Goal: Transaction & Acquisition: Purchase product/service

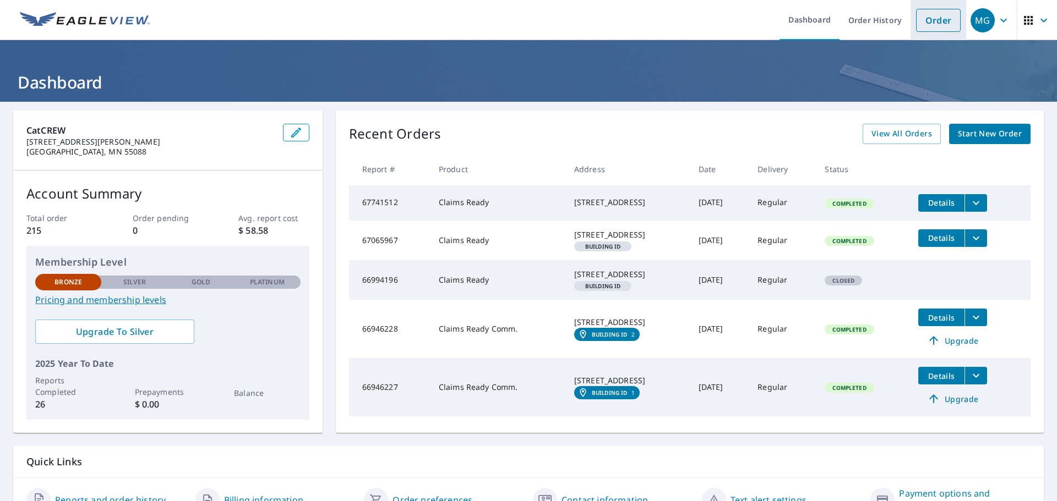
click at [934, 24] on link "Order" at bounding box center [938, 20] width 45 height 23
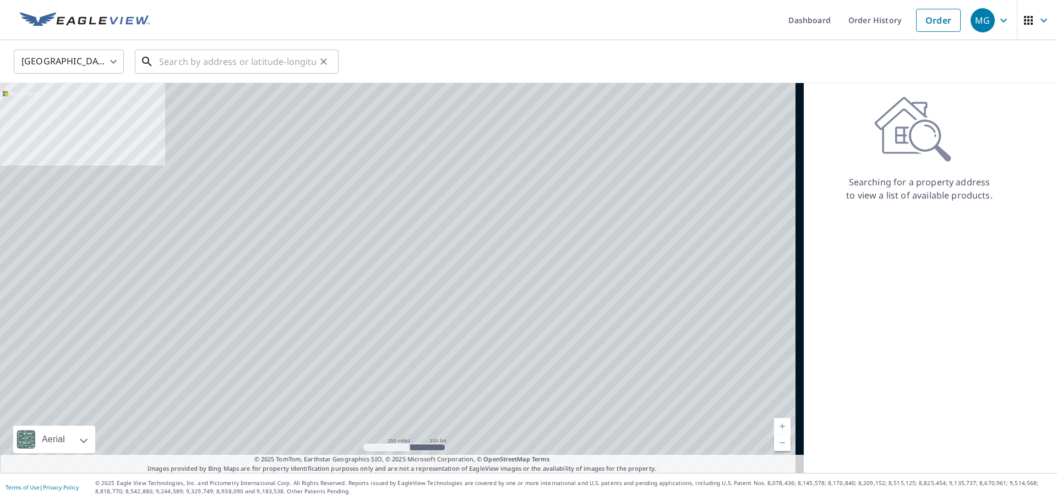
click at [227, 64] on input "text" at bounding box center [237, 61] width 157 height 31
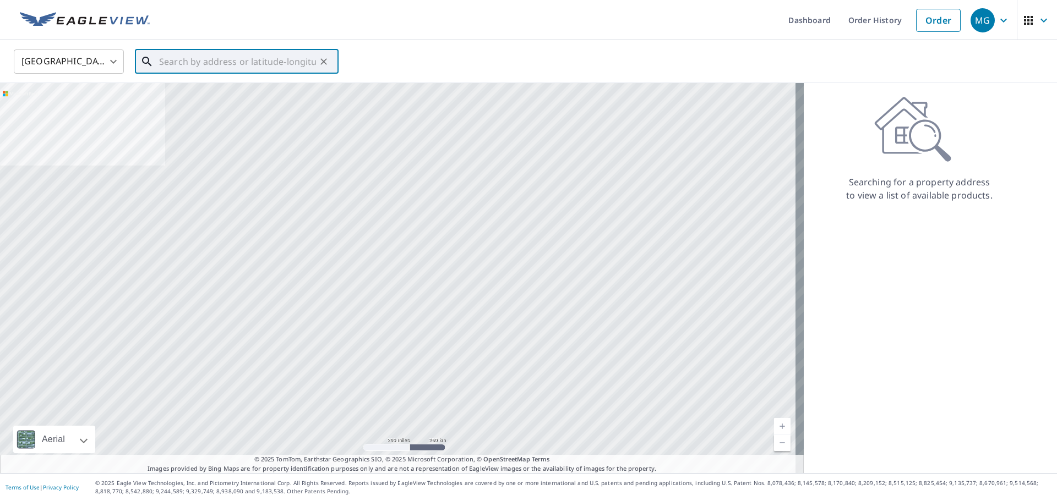
paste input "[STREET_ADDRESS]"
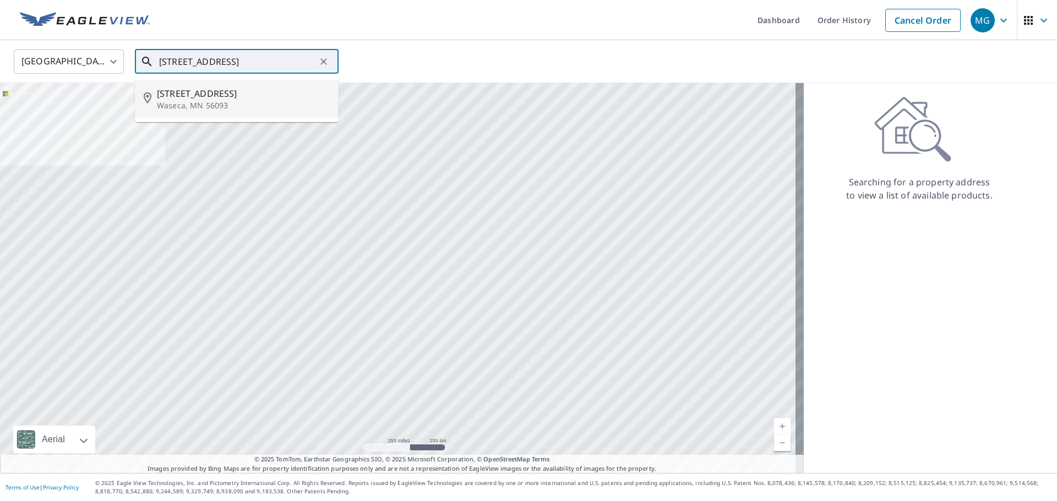
click at [225, 98] on span "[STREET_ADDRESS]" at bounding box center [243, 93] width 173 height 13
type input "[STREET_ADDRESS]"
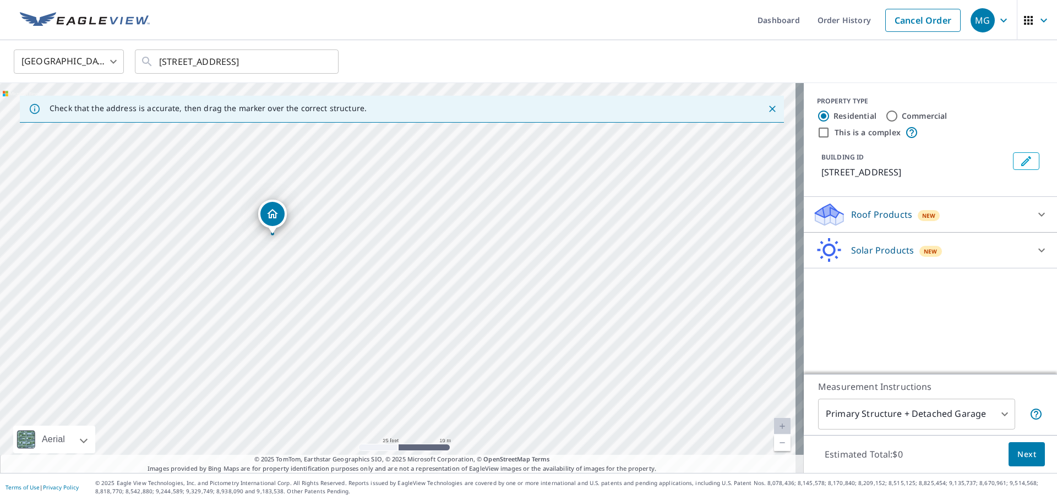
drag, startPoint x: 476, startPoint y: 222, endPoint x: 351, endPoint y: 180, distance: 132.5
click at [351, 180] on div "[STREET_ADDRESS]" at bounding box center [402, 278] width 804 height 390
drag, startPoint x: 270, startPoint y: 215, endPoint x: 501, endPoint y: 362, distance: 274.2
drag, startPoint x: 571, startPoint y: 288, endPoint x: 571, endPoint y: 299, distance: 11.6
click at [571, 299] on div "[STREET_ADDRESS]" at bounding box center [402, 278] width 804 height 390
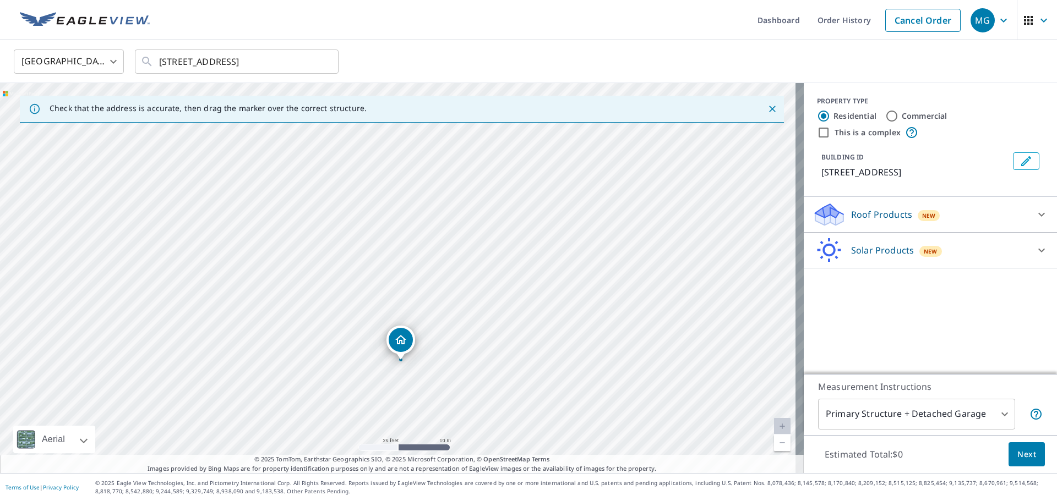
click at [899, 217] on p "Roof Products" at bounding box center [881, 214] width 61 height 13
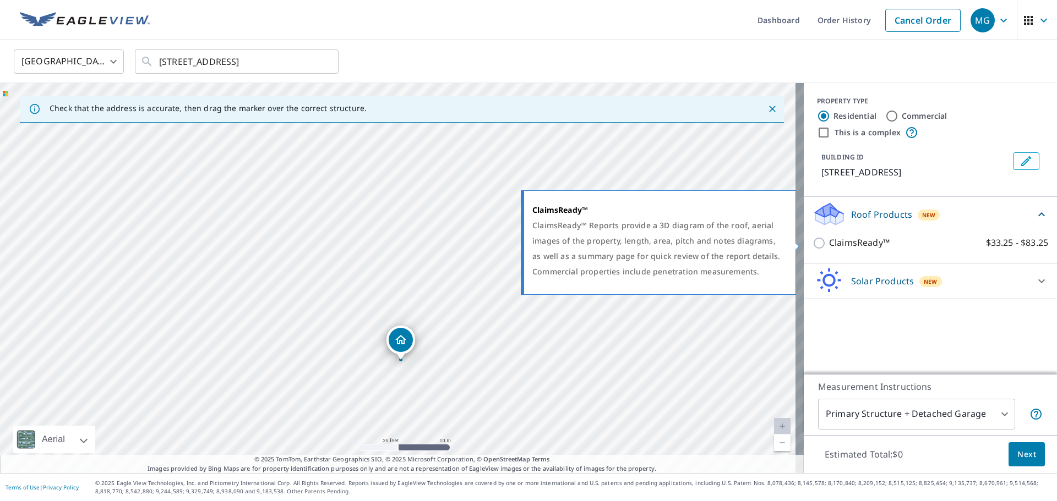
click at [849, 242] on p "ClaimsReady™" at bounding box center [859, 243] width 61 height 14
click at [829, 242] on input "ClaimsReady™ $33.25 - $83.25" at bounding box center [820, 243] width 17 height 13
checkbox input "true"
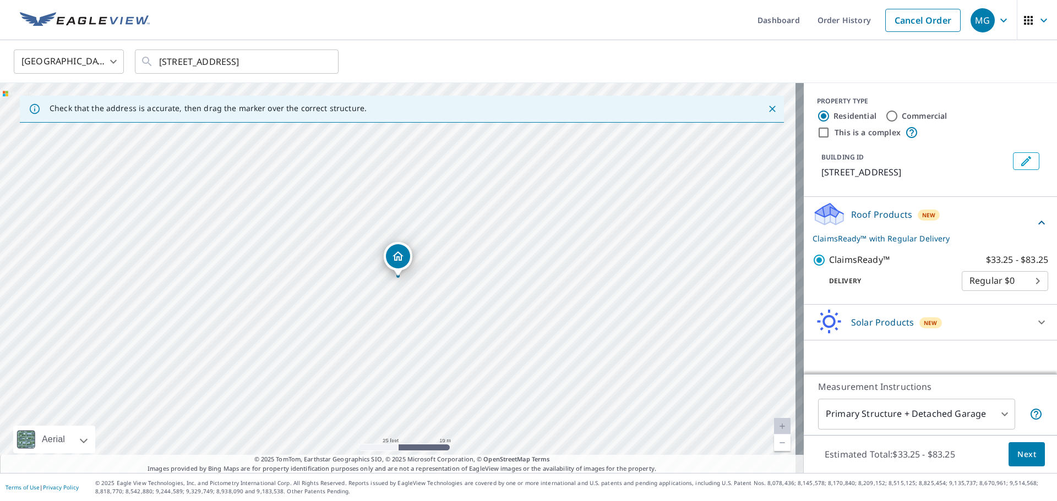
click at [1032, 451] on button "Next" at bounding box center [1026, 455] width 36 height 25
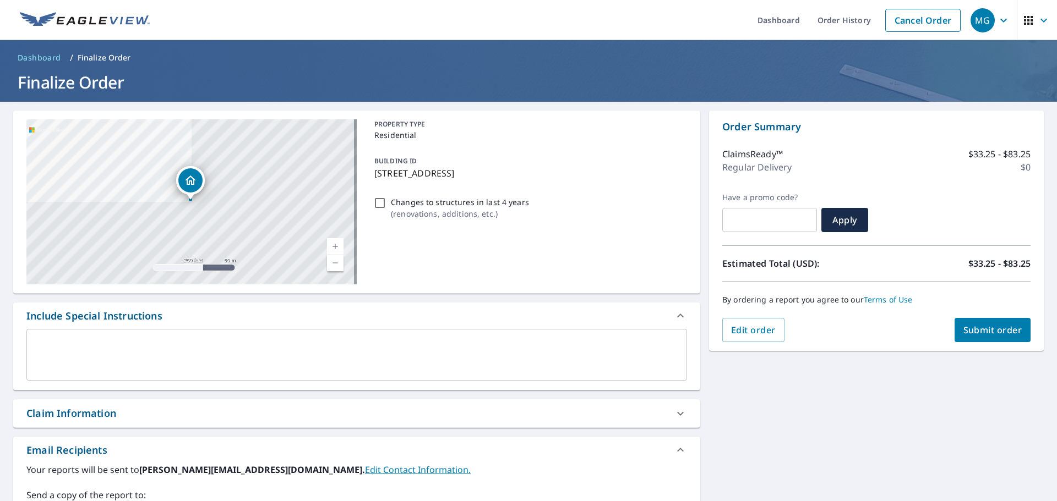
click at [381, 346] on textarea at bounding box center [356, 355] width 645 height 31
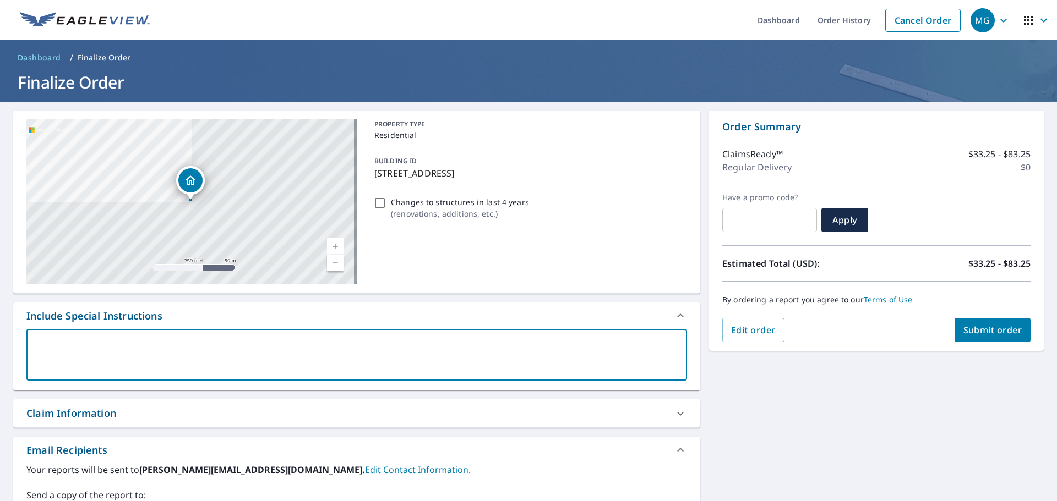
type textarea "T"
type textarea "x"
type textarea "Th"
type textarea "x"
type textarea "The"
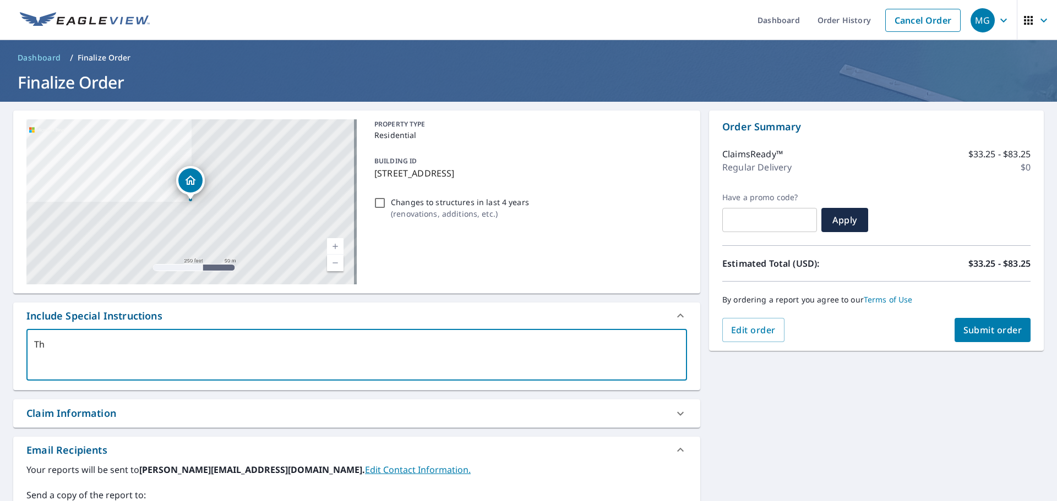
type textarea "x"
type textarea "The"
type textarea "x"
type textarea "The g"
type textarea "x"
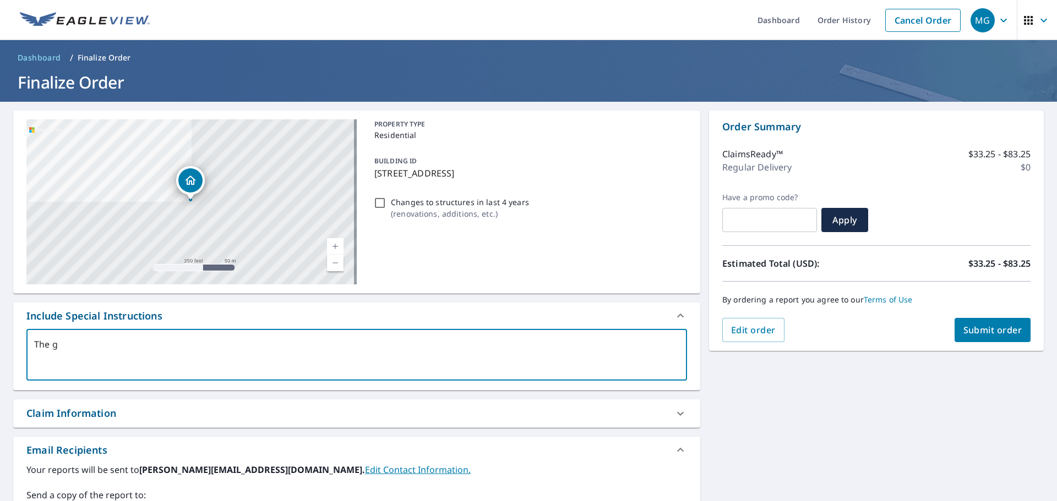
type textarea "The ga"
type textarea "x"
type textarea "The gar"
type textarea "x"
type textarea "The gara"
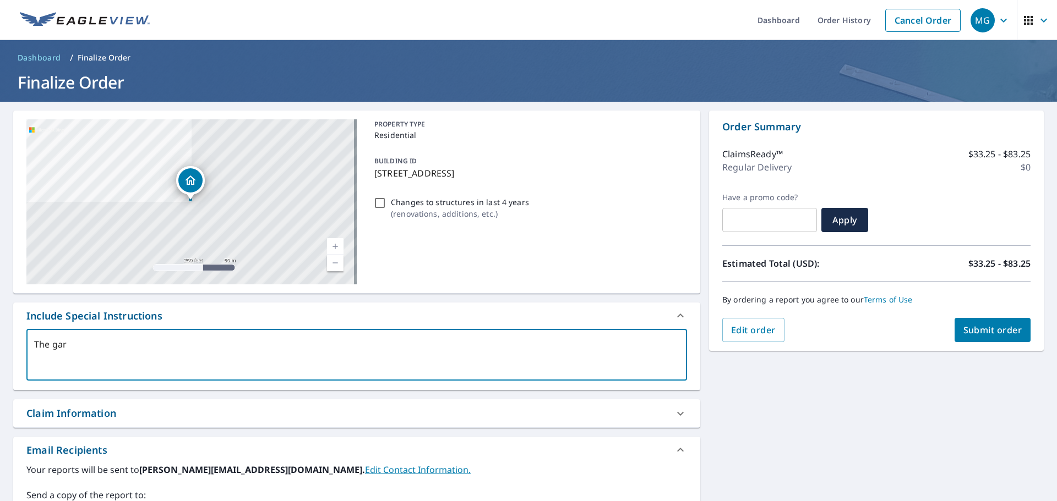
type textarea "x"
type textarea "The garag"
type textarea "x"
type textarea "The garage"
type textarea "x"
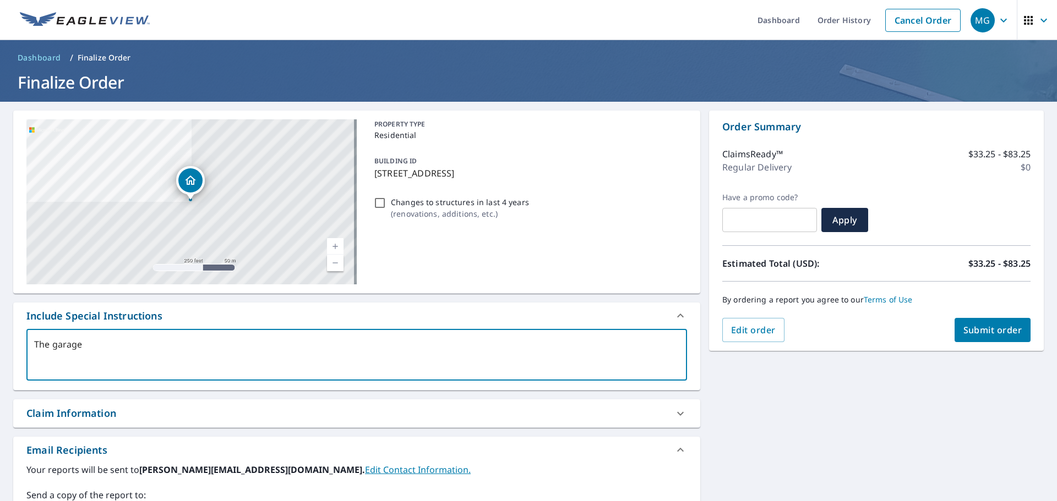
type textarea "The garage"
type textarea "x"
type textarea "The garage n"
type textarea "x"
type textarea "The garage ne"
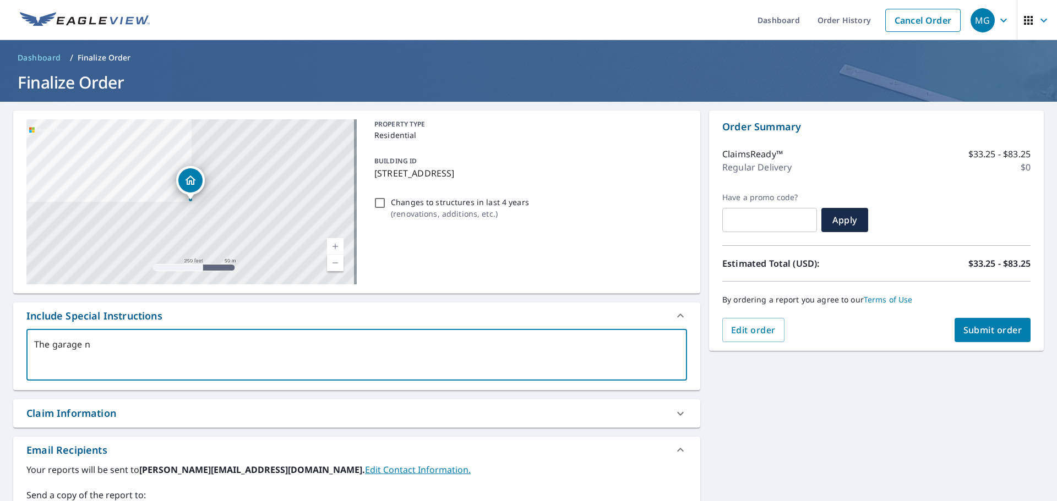
type textarea "x"
type textarea "The garage nes"
type textarea "x"
type textarea "The garage ne"
type textarea "x"
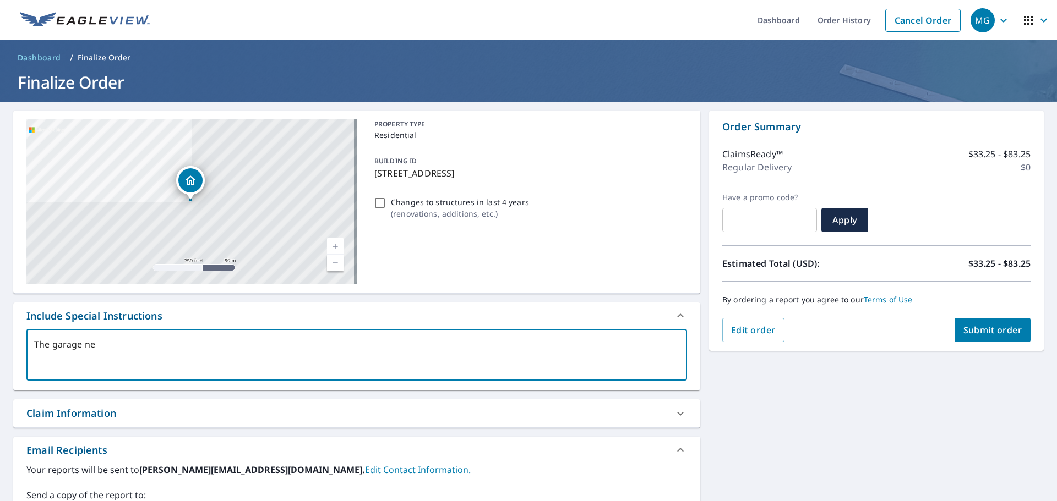
type textarea "The garage nex"
type textarea "x"
type textarea "The garage next"
type textarea "x"
type textarea "The garage next"
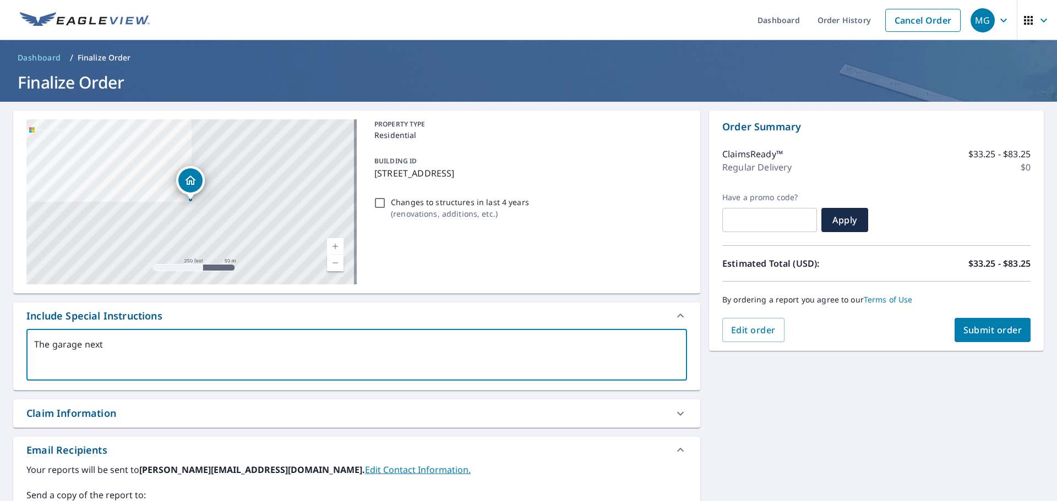
type textarea "x"
type textarea "The garage next t"
type textarea "x"
type textarea "The garage next th"
type textarea "x"
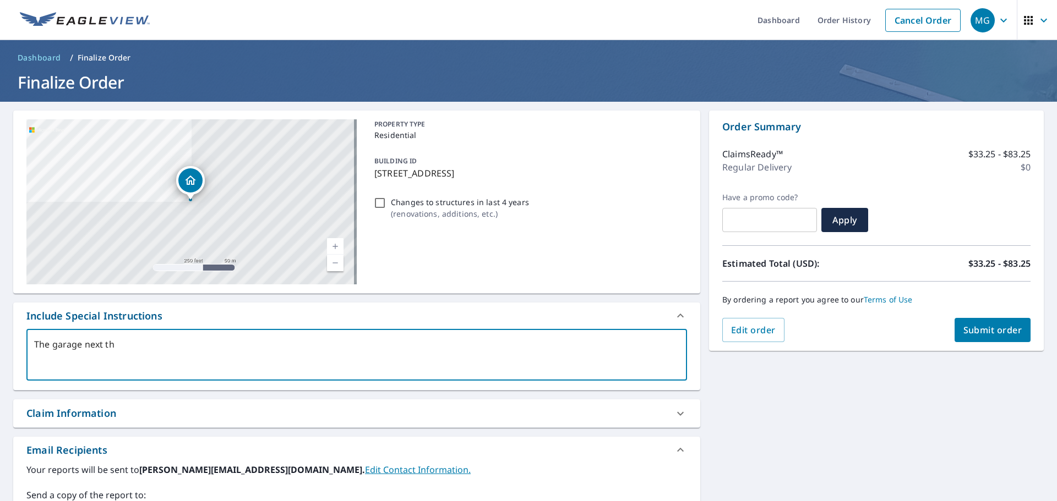
type textarea "The garage next the"
type textarea "x"
type textarea "The garage next the"
type textarea "x"
type textarea "The garage next the"
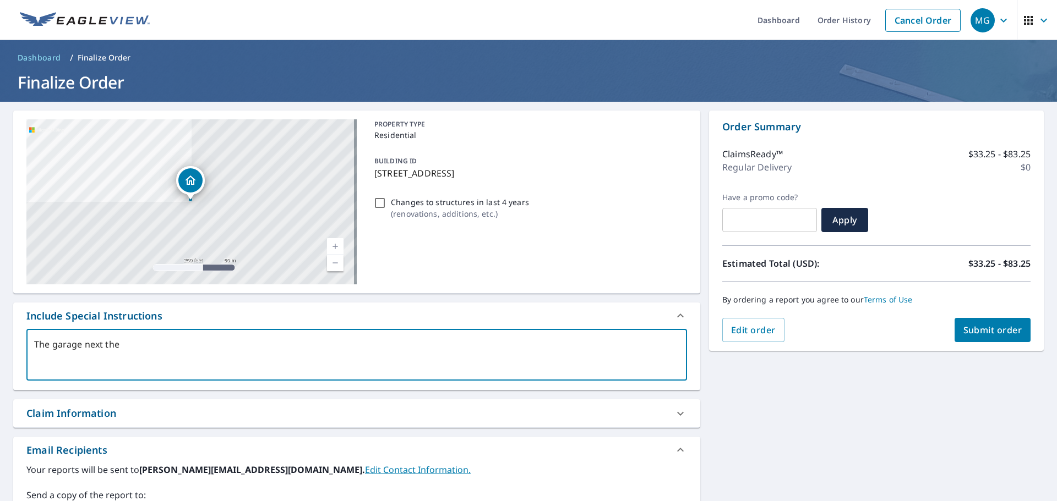
type textarea "x"
type textarea "The garage next th"
type textarea "x"
type textarea "The garage next t"
type textarea "x"
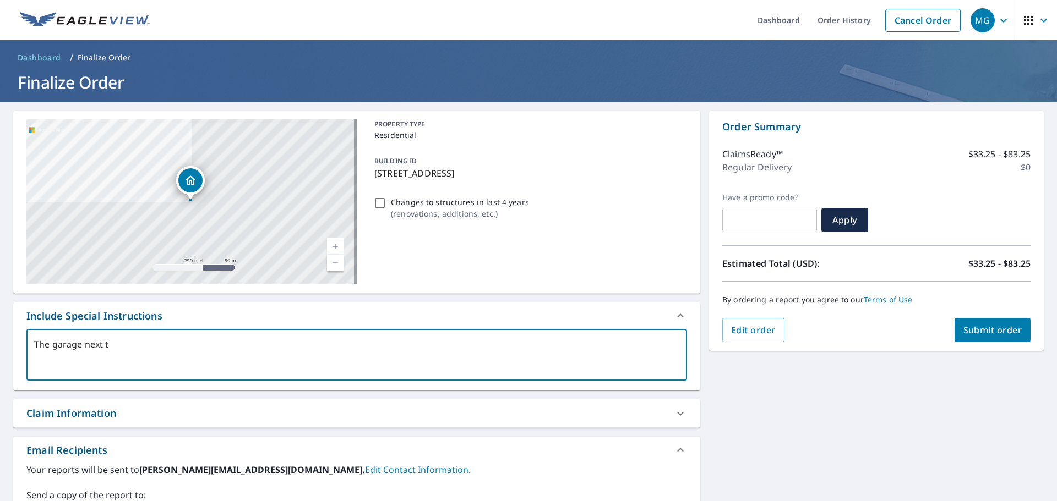
type textarea "The garage next to"
type textarea "x"
type textarea "The garage next to"
type textarea "x"
type textarea "The garage next to t"
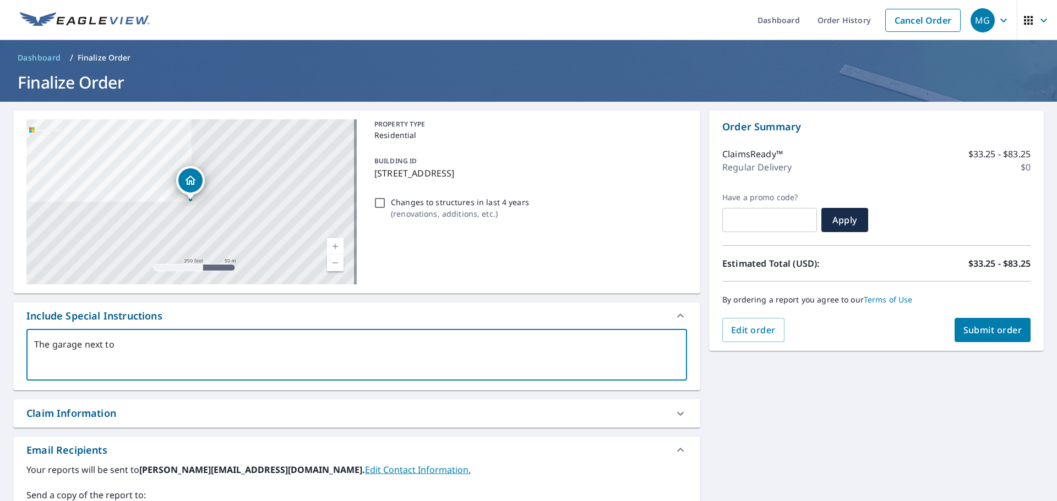
type textarea "x"
type textarea "The garage next to th"
type textarea "x"
type textarea "The garage next to the"
type textarea "x"
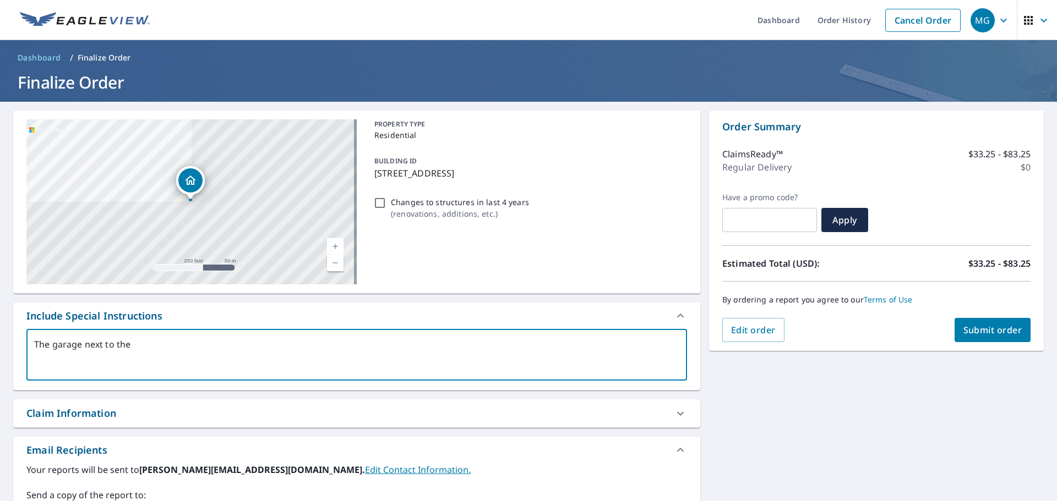
type textarea "The garage next to the"
type textarea "x"
type textarea "The garage next to the"
type textarea "x"
type textarea "The garage next to th"
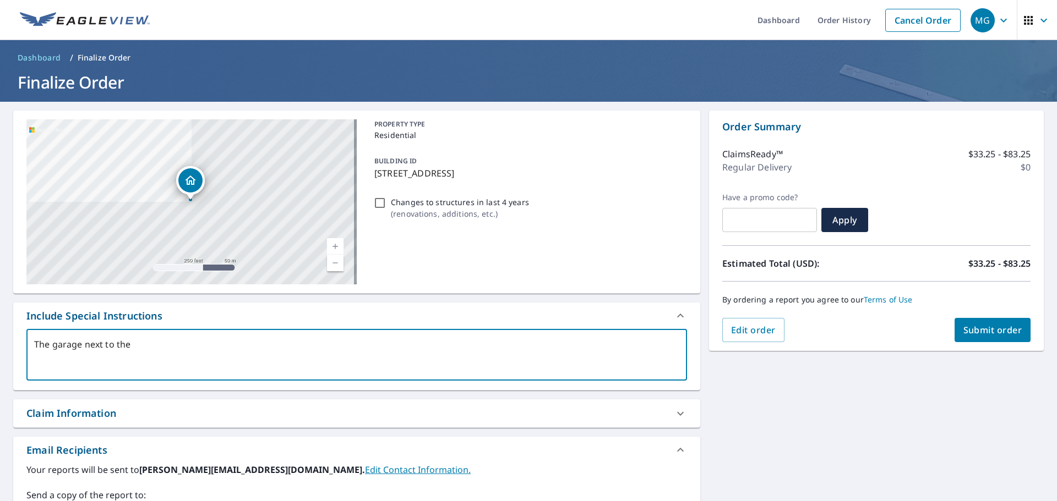
type textarea "x"
type textarea "The garage next to t"
type textarea "x"
type textarea "The garage next to"
type textarea "x"
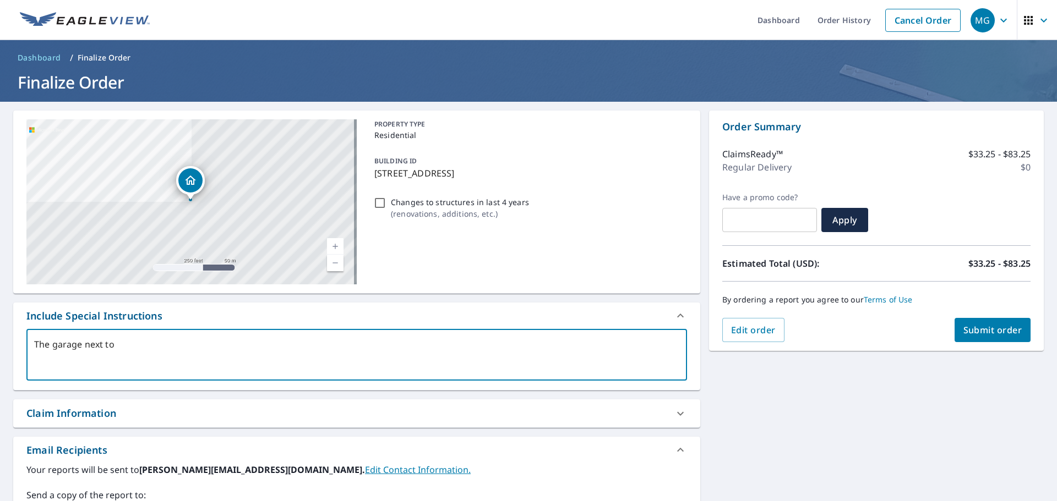
type textarea "The garage next to"
type textarea "x"
type textarea "The garage next t"
type textarea "x"
type textarea "The garage next"
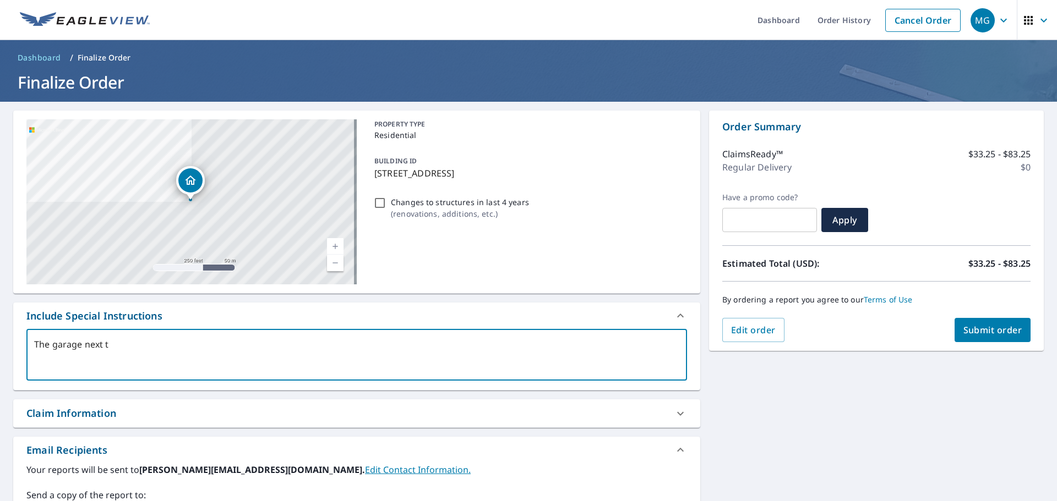
type textarea "x"
type textarea "The garage next"
type textarea "x"
type textarea "The garage ne"
type textarea "x"
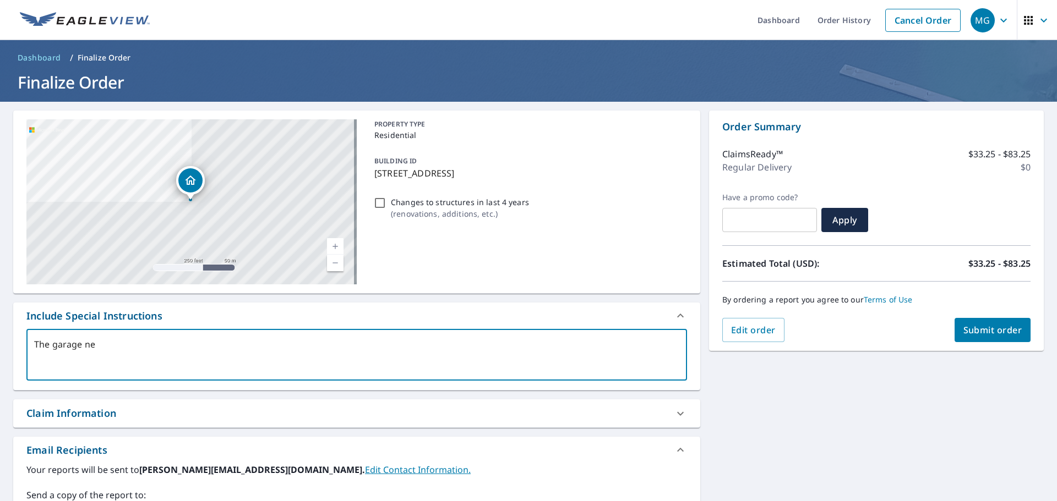
type textarea "The garage n"
type textarea "x"
type textarea "The garage"
type textarea "x"
type textarea "The garage"
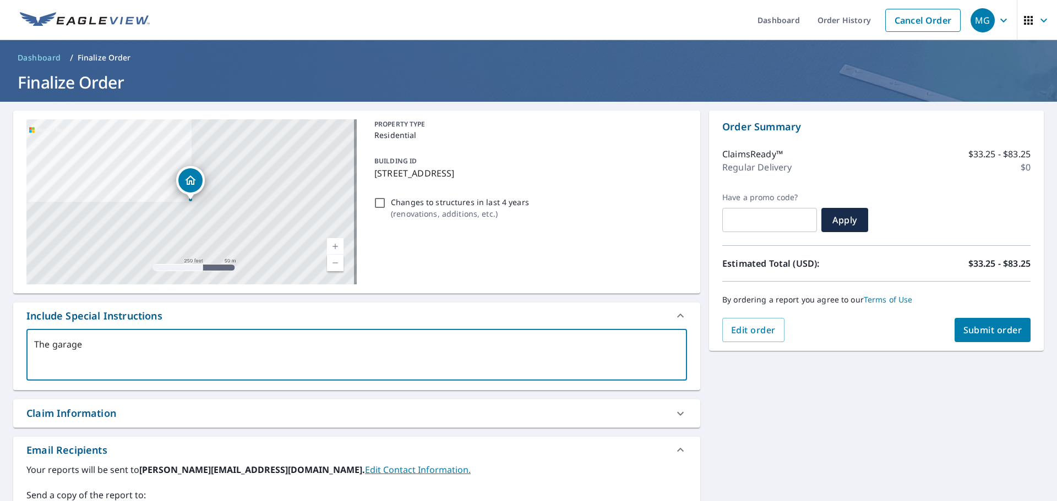
type textarea "x"
type textarea "The garag"
type textarea "x"
type textarea "The gara"
type textarea "x"
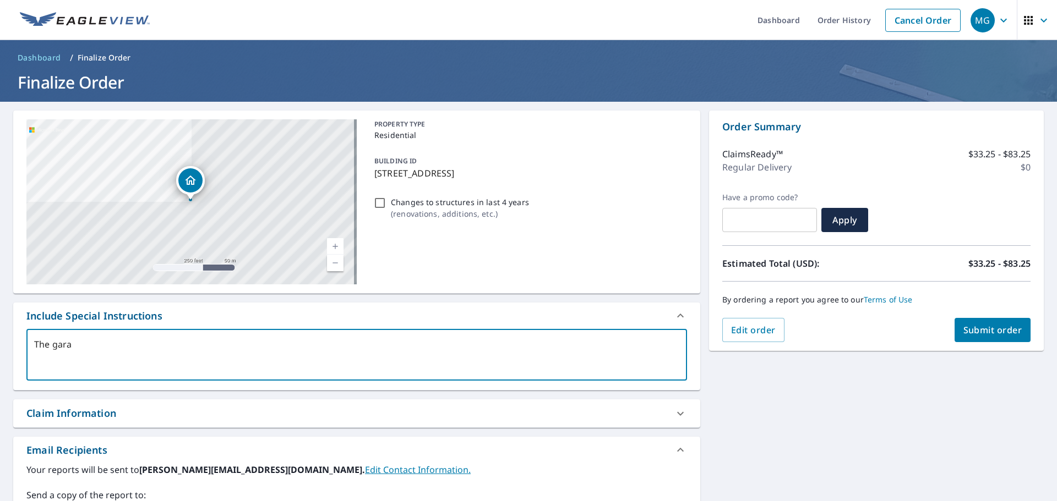
type textarea "The gar"
type textarea "x"
type textarea "The ga"
type textarea "x"
type textarea "The g"
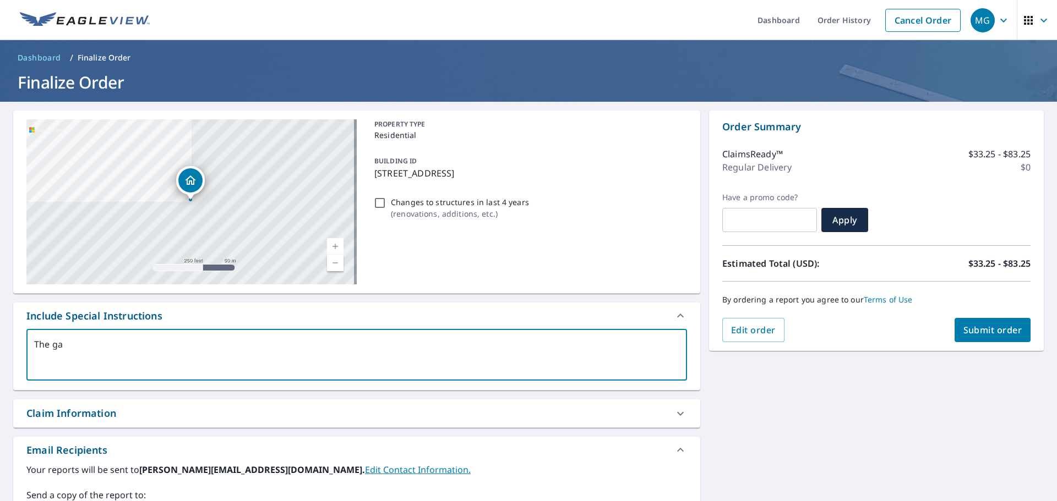
type textarea "x"
type textarea "The"
type textarea "x"
type textarea "The g"
type textarea "x"
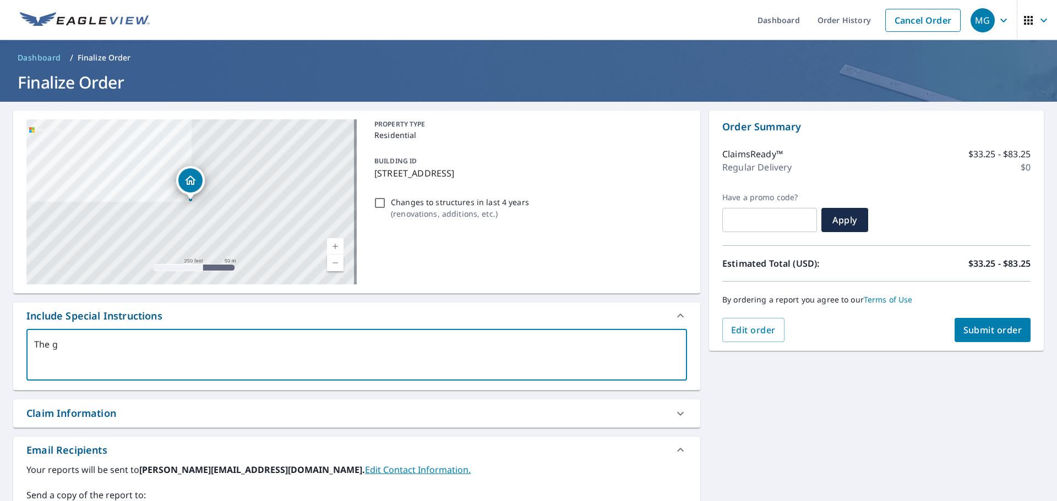
type textarea "The ga"
type textarea "x"
type textarea "The gar"
type textarea "x"
type textarea "The gara"
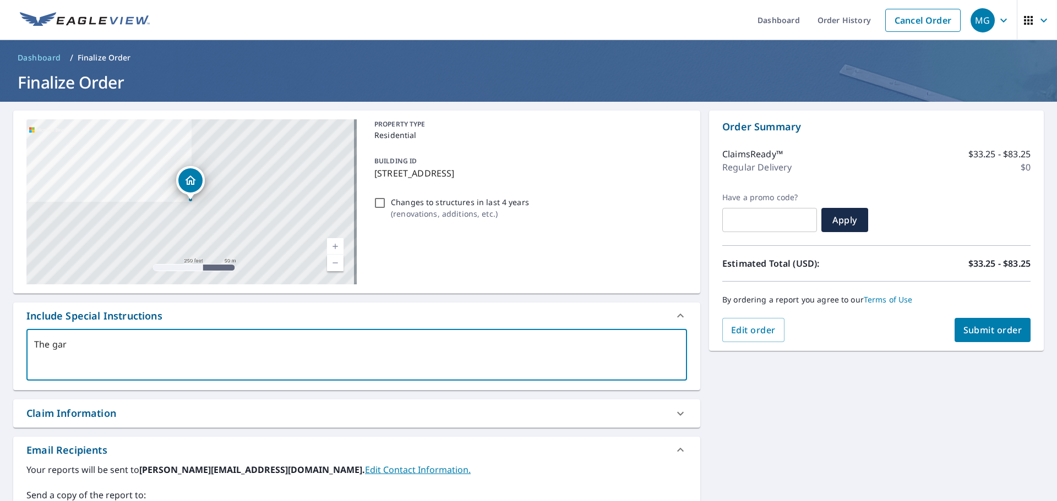
type textarea "x"
type textarea "The garag"
type textarea "x"
type textarea "The garage"
type textarea "x"
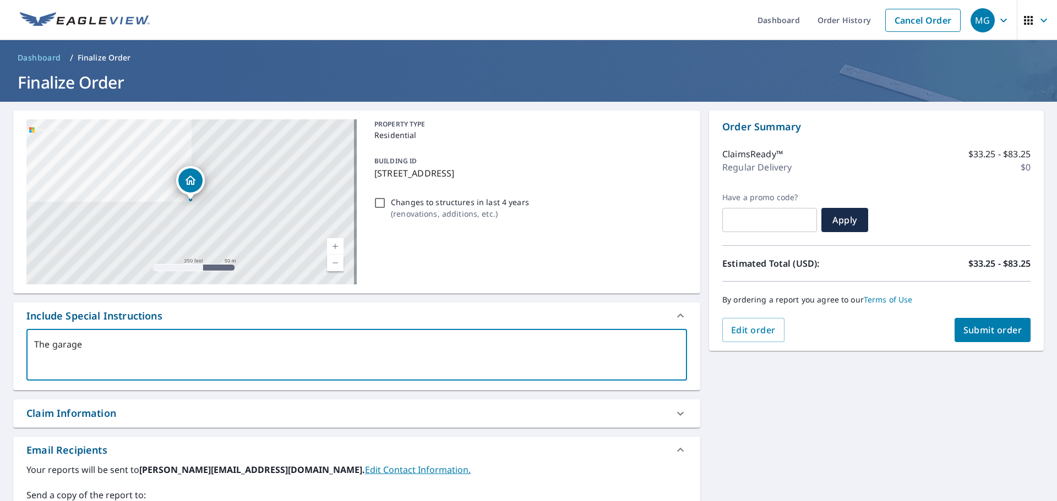
type textarea "The garage"
type textarea "x"
type textarea "The garage i"
type textarea "x"
type textarea "The garage is"
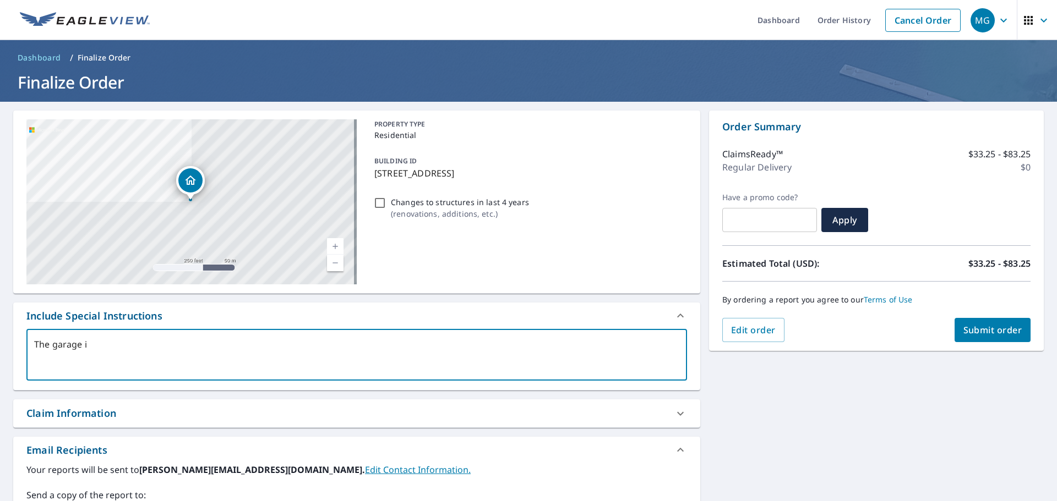
type textarea "x"
type textarea "The garage is"
type textarea "x"
type textarea "The garage is t"
type textarea "x"
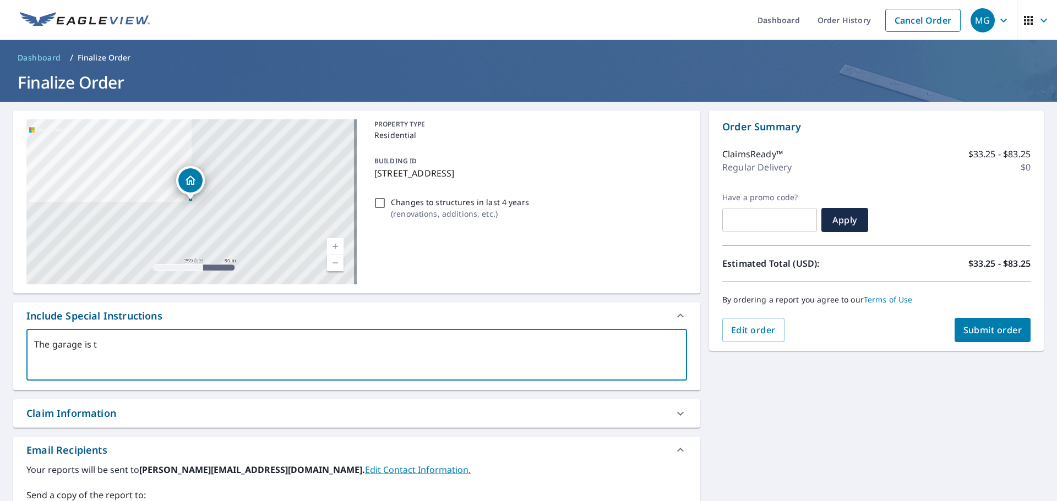
type textarea "The garage is th"
type textarea "x"
type textarea "The garage is the"
type textarea "x"
type textarea "The garage is the"
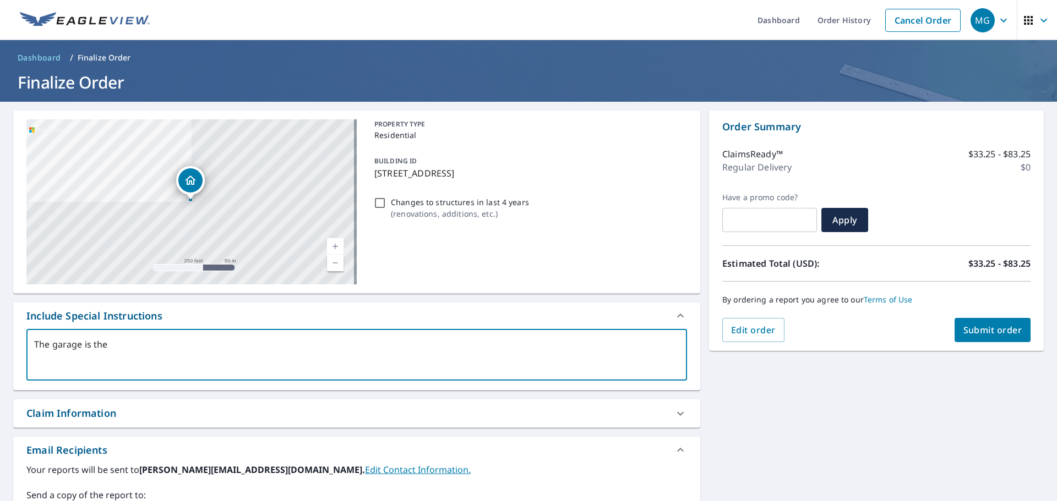
type textarea "x"
type textarea "The garage is the h"
type textarea "x"
type textarea "The garage is the hi"
type textarea "x"
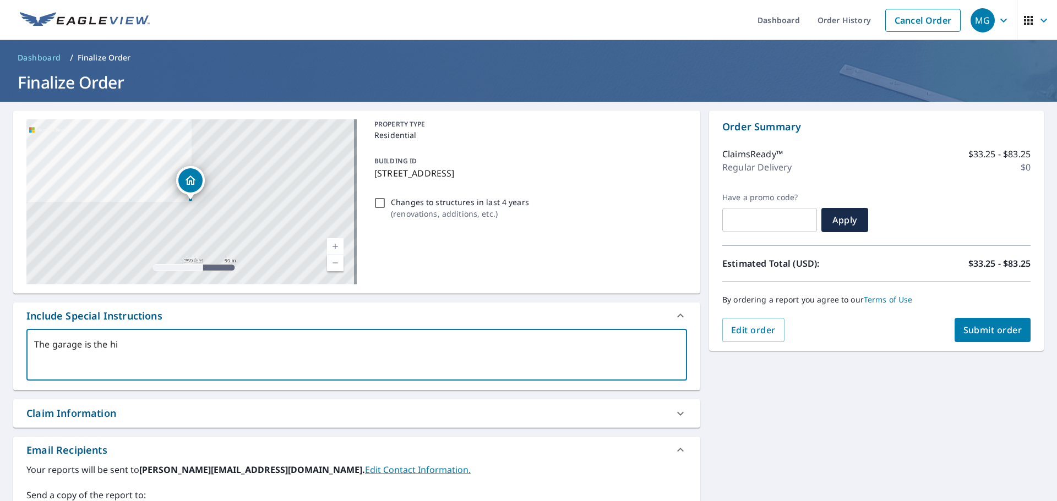
type textarea "The garage is the hip"
type textarea "x"
type textarea "The garage is the hip"
type textarea "x"
type textarea "The garage is the hip r"
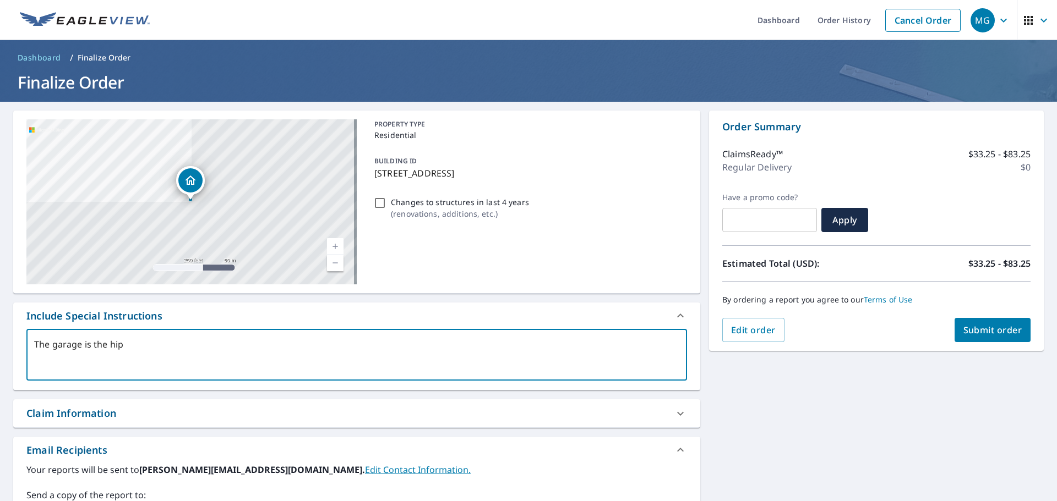
type textarea "x"
type textarea "The garage is the hip ro"
type textarea "x"
type textarea "The garage is the hip roo"
type textarea "x"
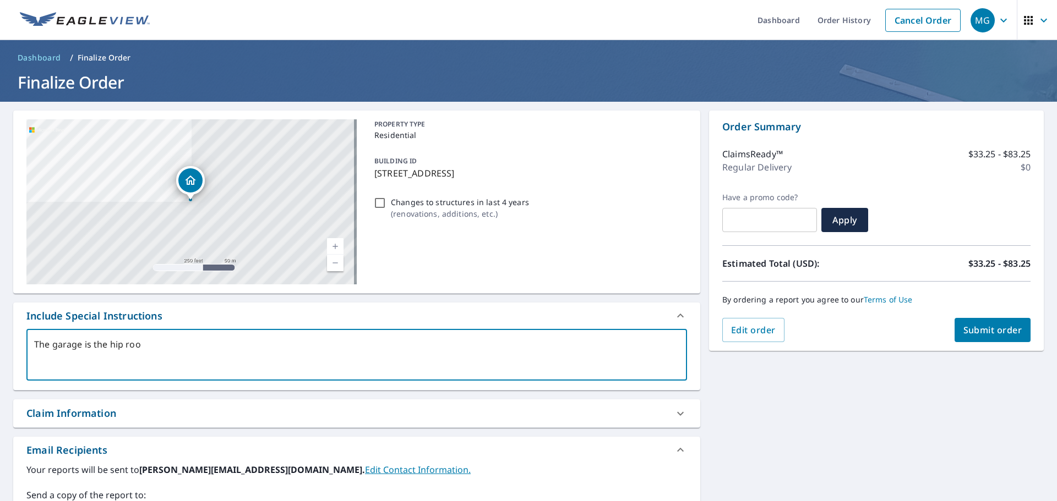
type textarea "The garage is the hip roof"
type textarea "x"
type textarea "The garage is the hip roof"
type textarea "x"
type textarea "The garage is the hip roof s"
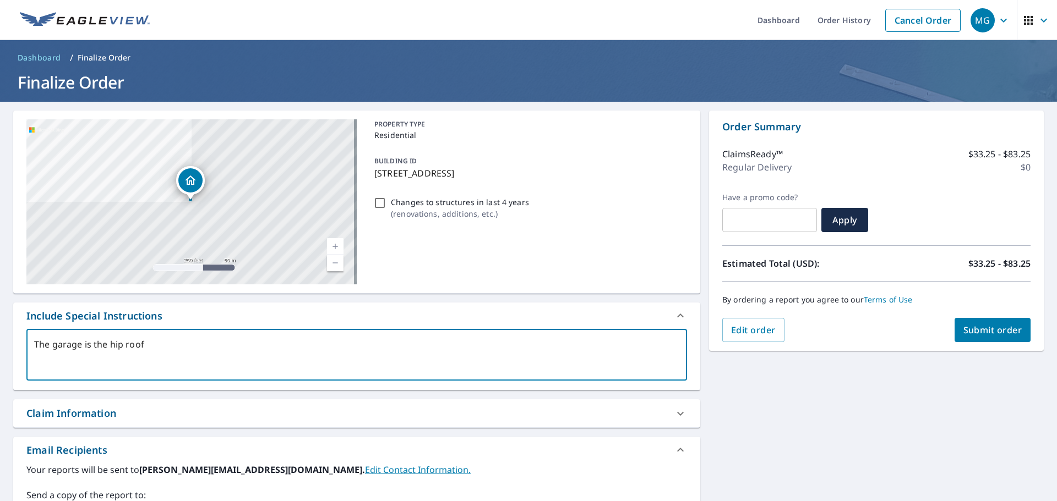
type textarea "x"
type textarea "The garage is the hip roof sh"
type textarea "x"
type textarea "The garage is the hip roof shi"
type textarea "x"
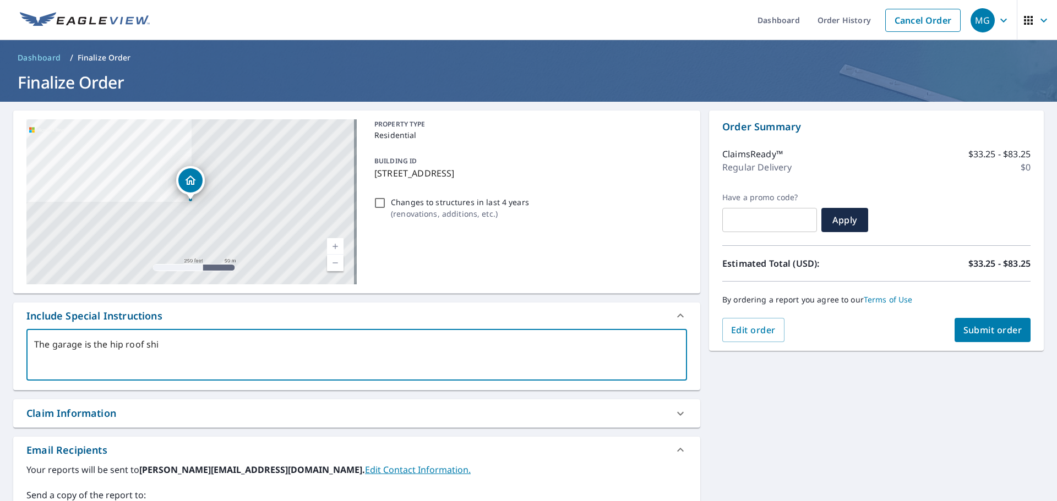
type textarea "The garage is the hip roof shin"
type textarea "x"
type textarea "The garage is the hip roof shing"
type textarea "x"
type textarea "The garage is the hip roof shingl"
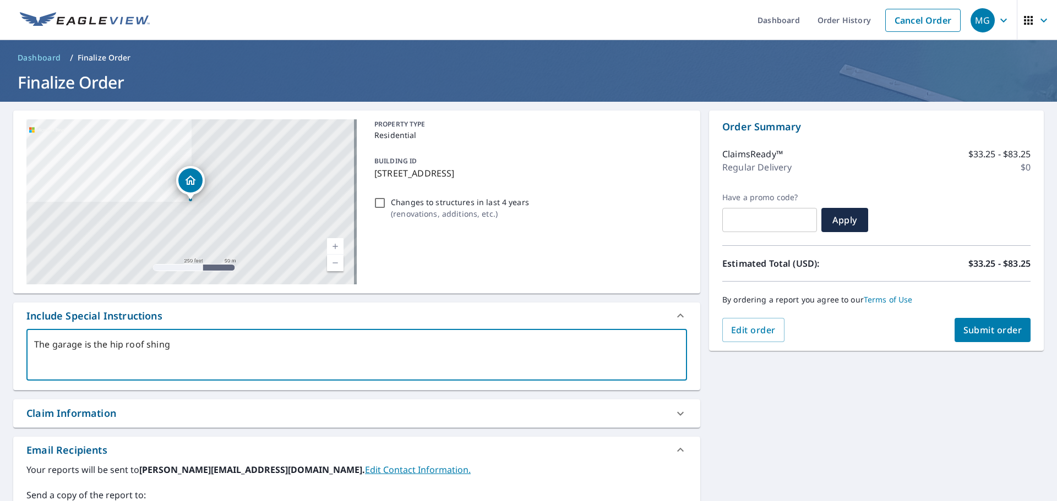
type textarea "x"
type textarea "The garage is the hip roof shingle"
type textarea "x"
type textarea "The garage is the hip roof shingles"
type textarea "x"
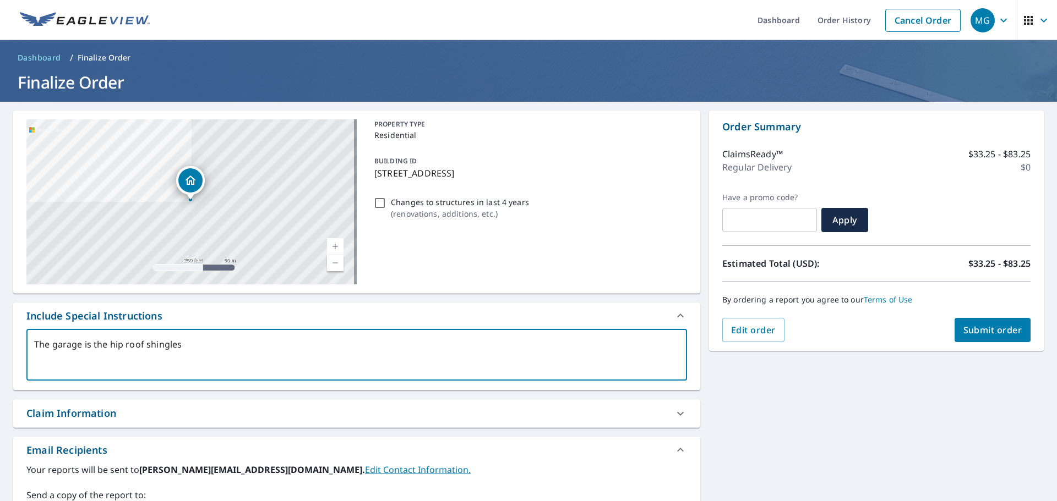
type textarea "The garage is the hip roof shingles"
type textarea "x"
type textarea "The garage is the hip roof shingles"
type textarea "x"
type textarea "The garage is the hip roof shingle"
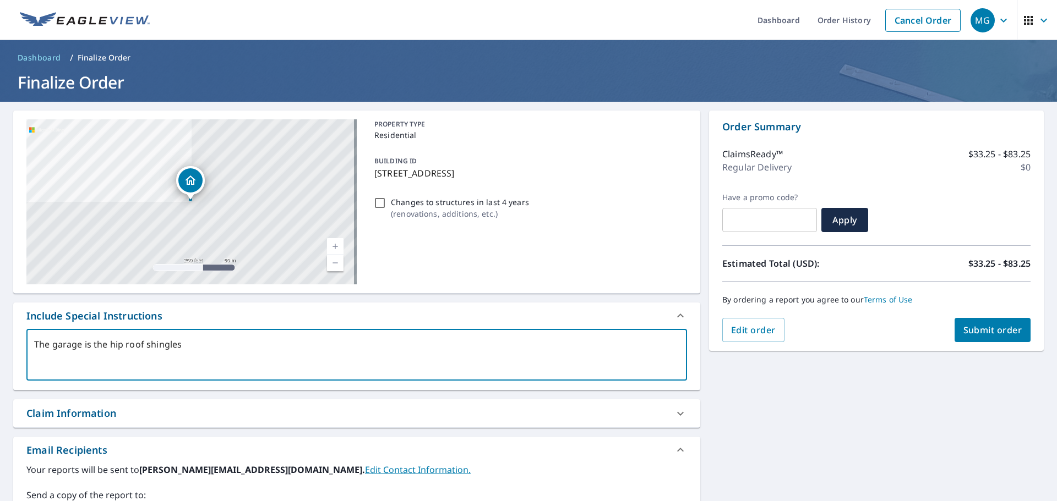
type textarea "x"
type textarea "The garage is the hip roof shingle"
type textarea "x"
type textarea "The garage is the hip roof shingle b"
type textarea "x"
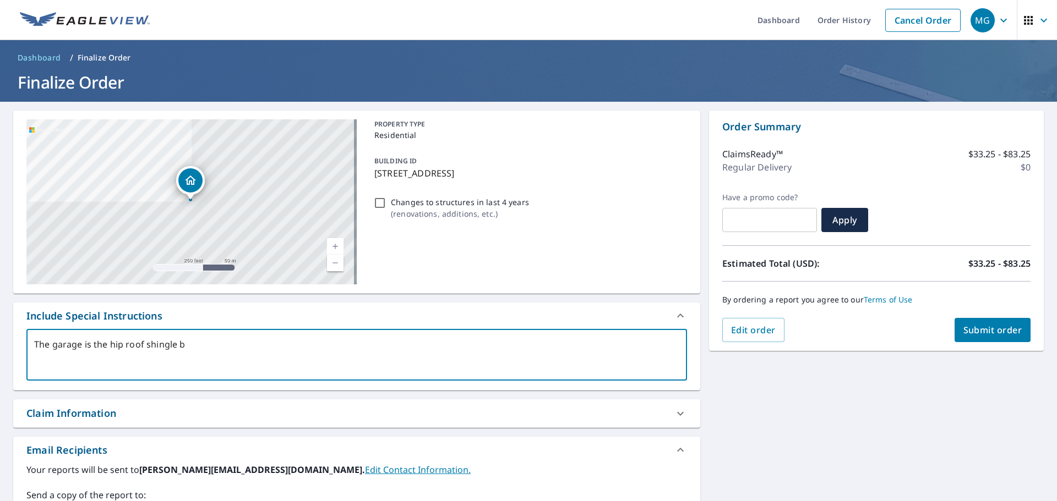
type textarea "The garage is the hip roof shingle bu"
type textarea "x"
type textarea "The garage is the hip roof shingle [PERSON_NAME]"
type textarea "x"
type textarea "The garage is the hip roof shingle buil"
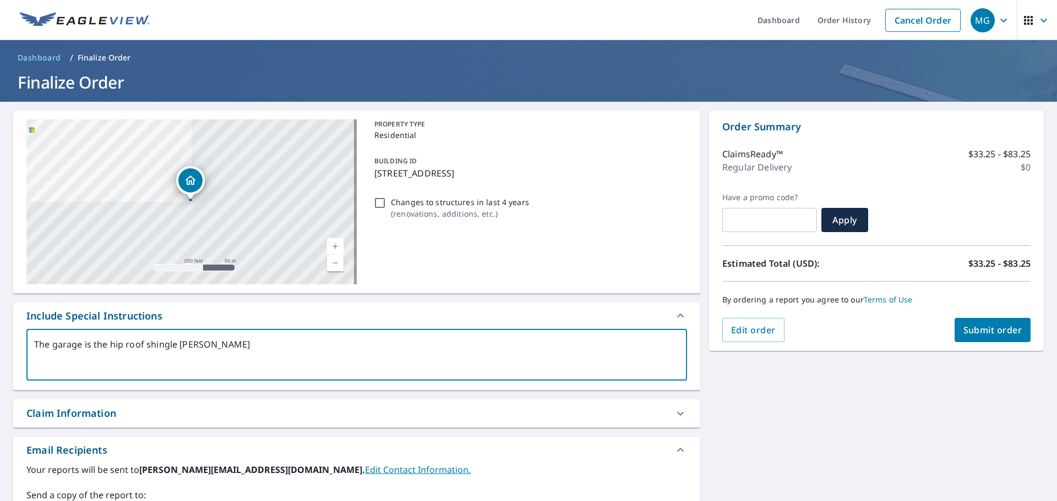
type textarea "x"
type textarea "The garage is the hip roof shingle build"
type textarea "x"
type textarea "The garage is the hip roof shingle buildi"
type textarea "x"
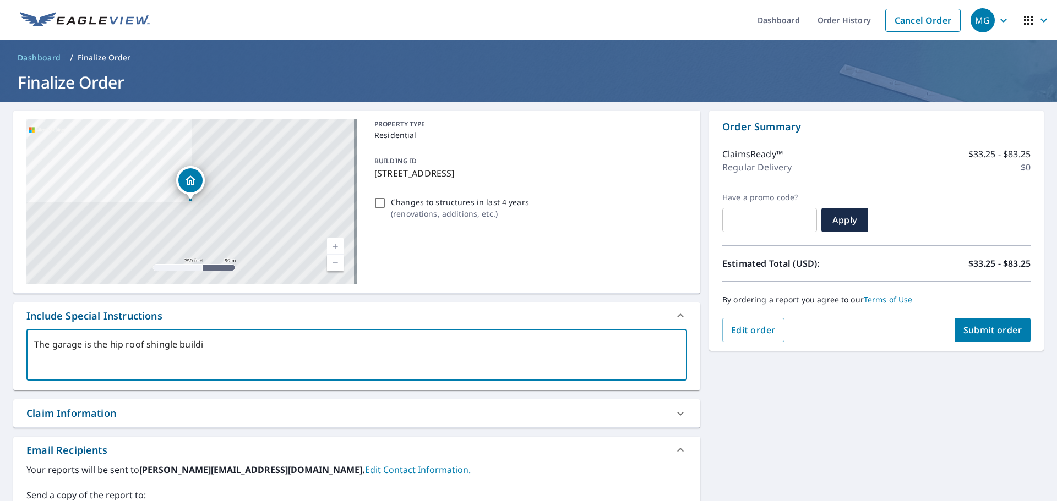
type textarea "The garage is the hip roof shingle buildin"
type textarea "x"
type textarea "The garage is the hip roof shingle building"
type textarea "x"
type textarea "The garage is the hip roof shingle building"
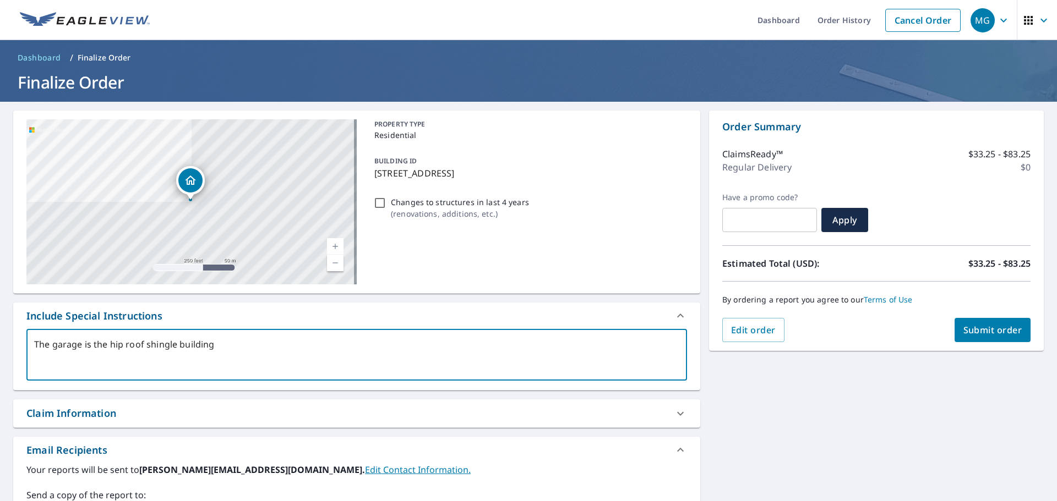
type textarea "x"
type textarea "The garage is the hip roof shingle building r"
type textarea "x"
type textarea "The garage is the hip roof shingle building ri"
type textarea "x"
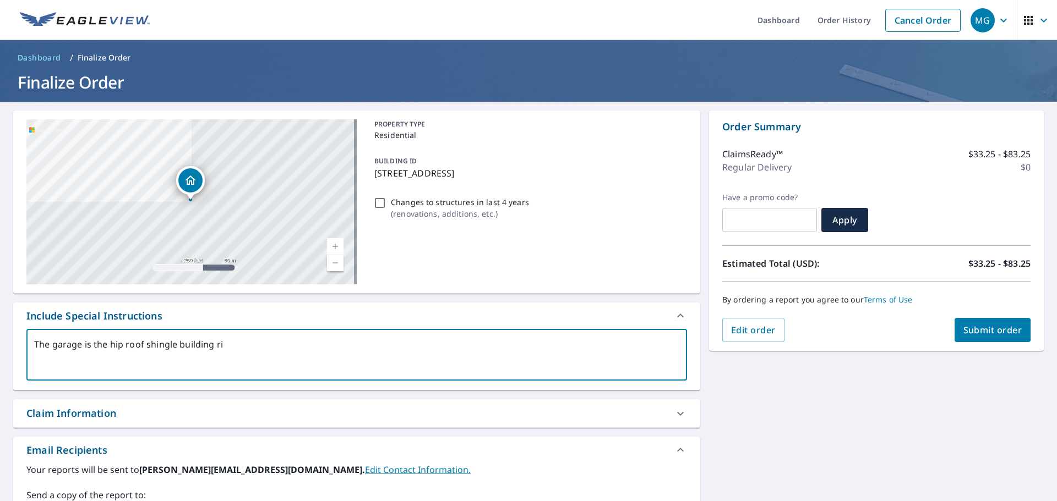
type textarea "The garage is the hip roof shingle building rig"
type textarea "x"
type textarea "The garage is the hip roof shingle building righ"
type textarea "x"
type textarea "The garage is the hip roof shingle building right"
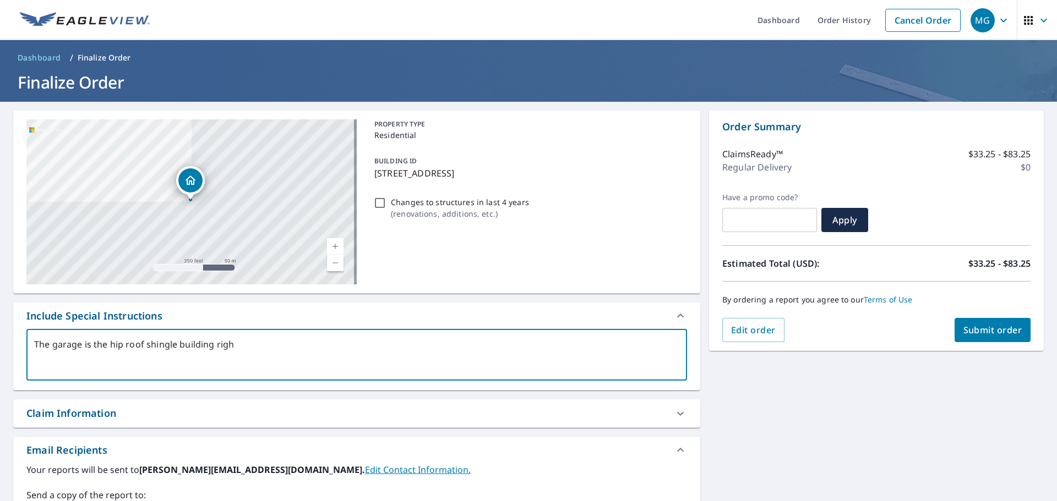
type textarea "x"
type textarea "The garage is the hip roof shingle building right"
type textarea "x"
click at [965, 328] on span "Submit order" at bounding box center [992, 330] width 59 height 12
